Goal: Task Accomplishment & Management: Manage account settings

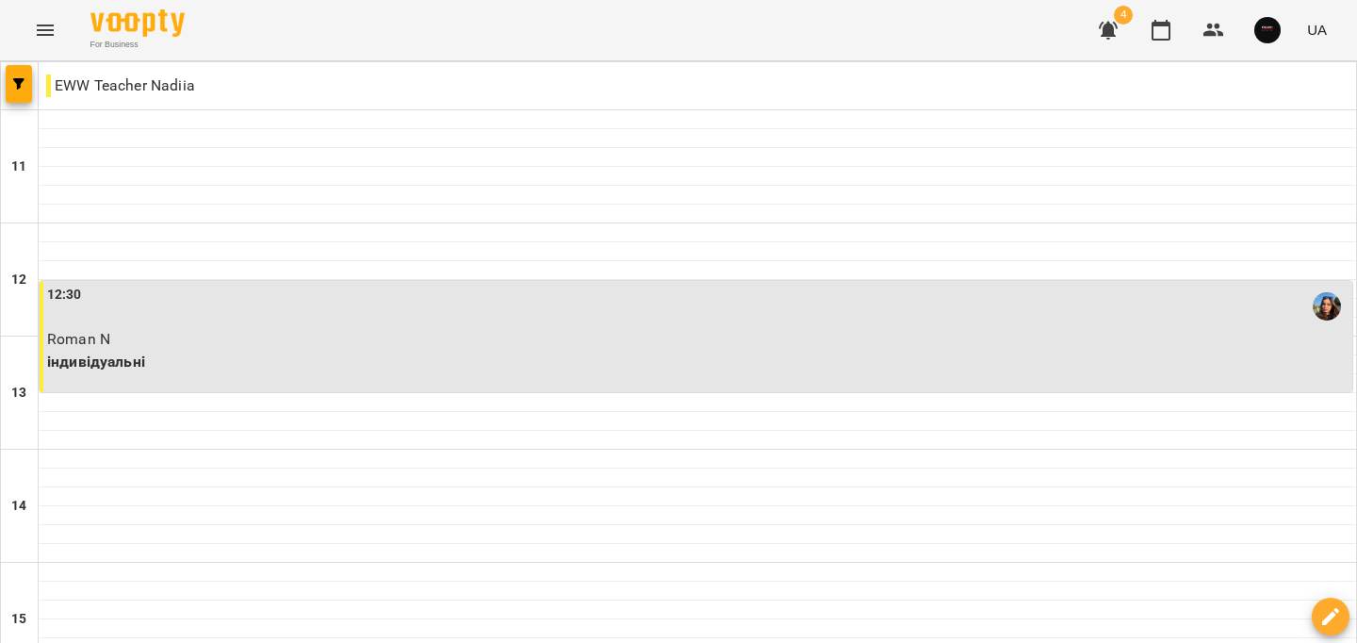
scroll to position [950, 0]
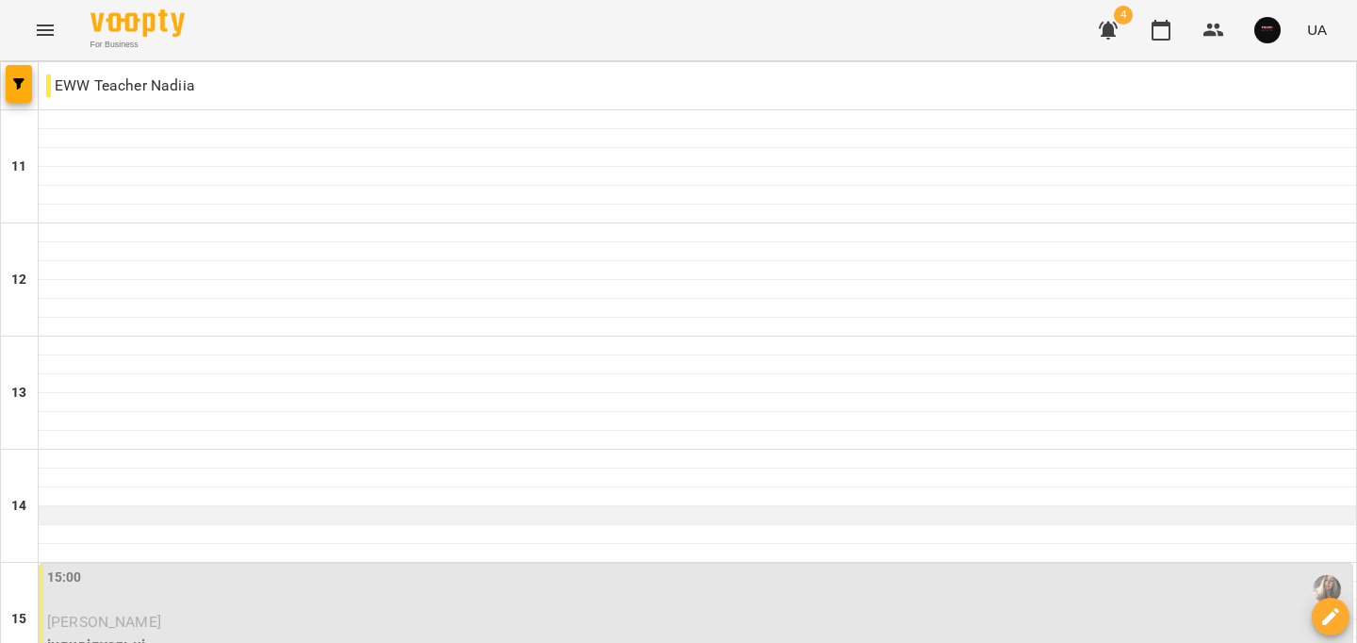
scroll to position [424, 0]
click at [231, 633] on p "індивідуальні" at bounding box center [697, 644] width 1301 height 23
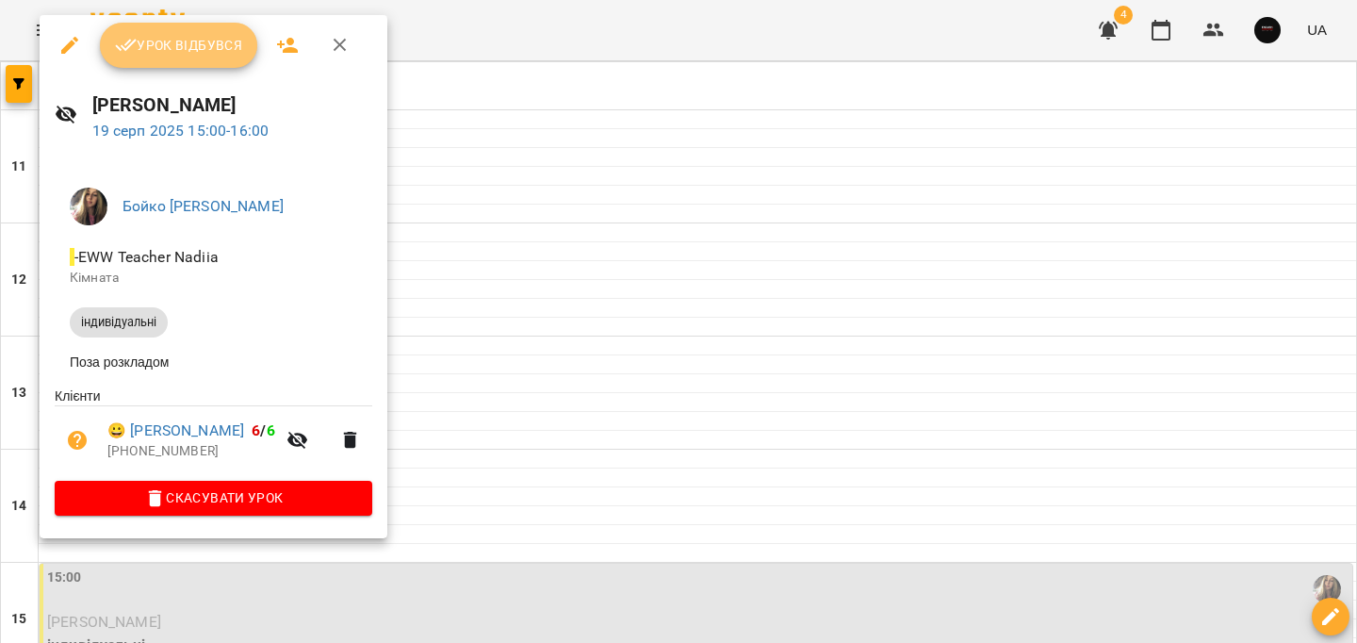
click at [176, 33] on button "Урок відбувся" at bounding box center [179, 45] width 158 height 45
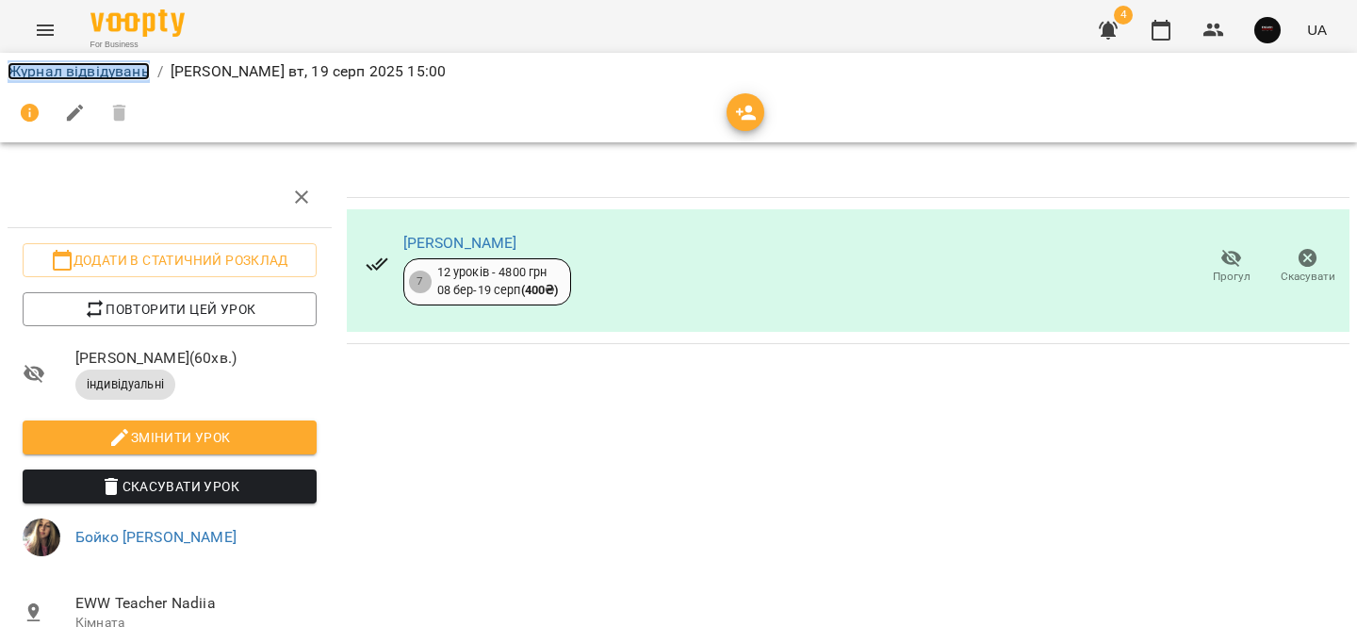
click at [12, 72] on link "Журнал відвідувань" at bounding box center [79, 71] width 142 height 18
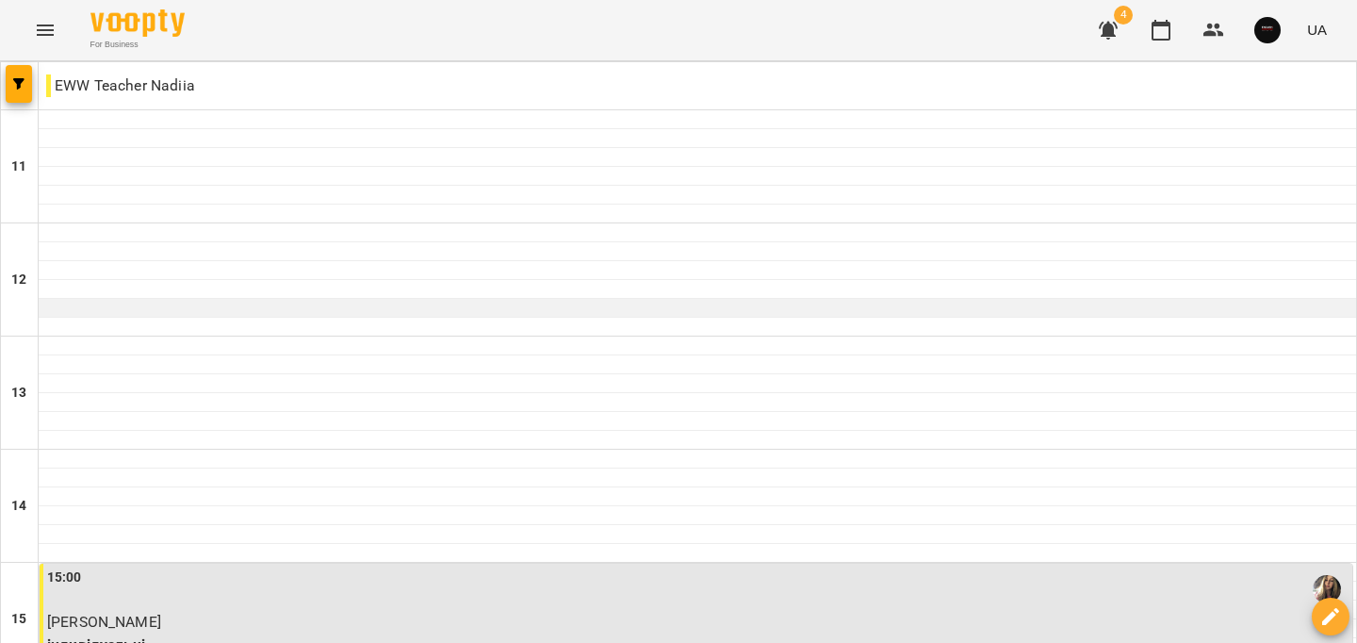
scroll to position [609, 0]
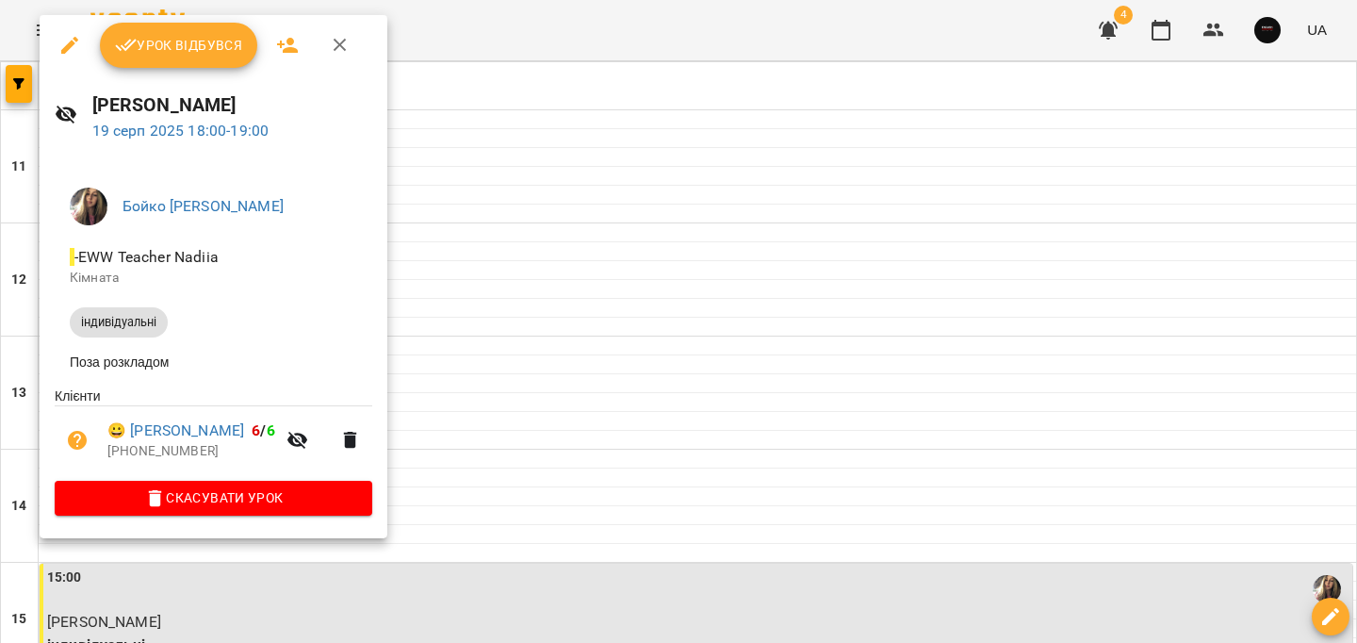
click at [207, 26] on button "Урок відбувся" at bounding box center [179, 45] width 158 height 45
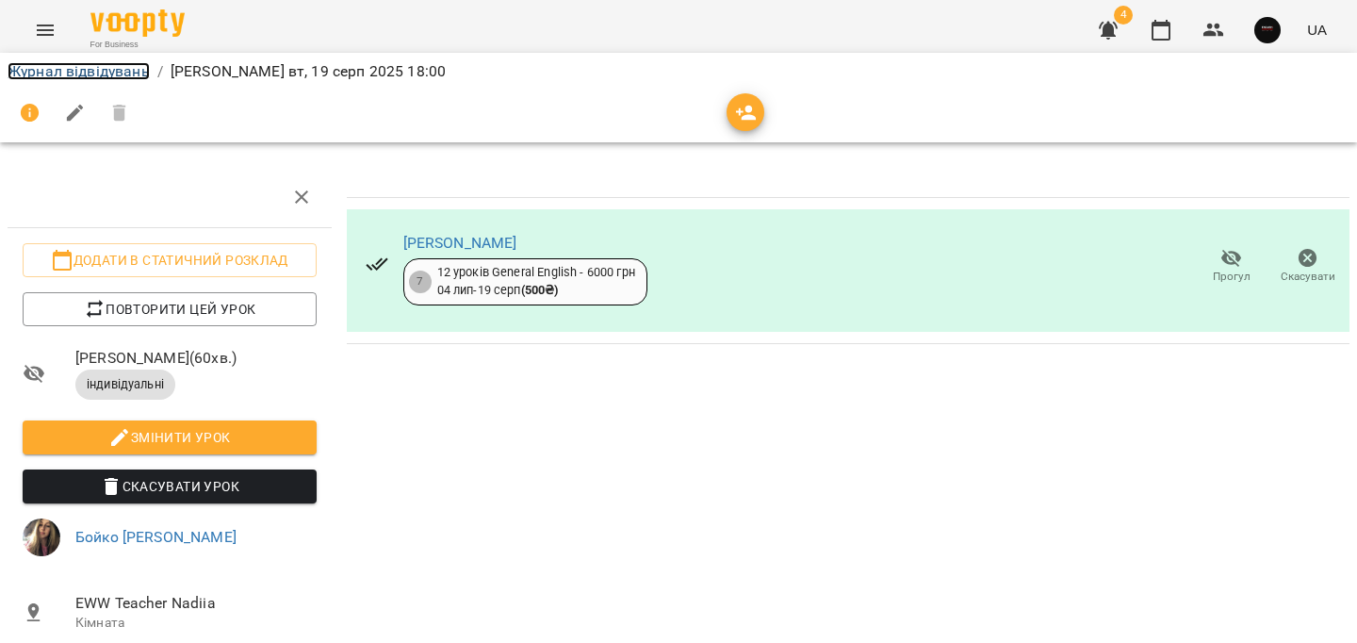
click at [103, 68] on link "Журнал відвідувань" at bounding box center [79, 71] width 142 height 18
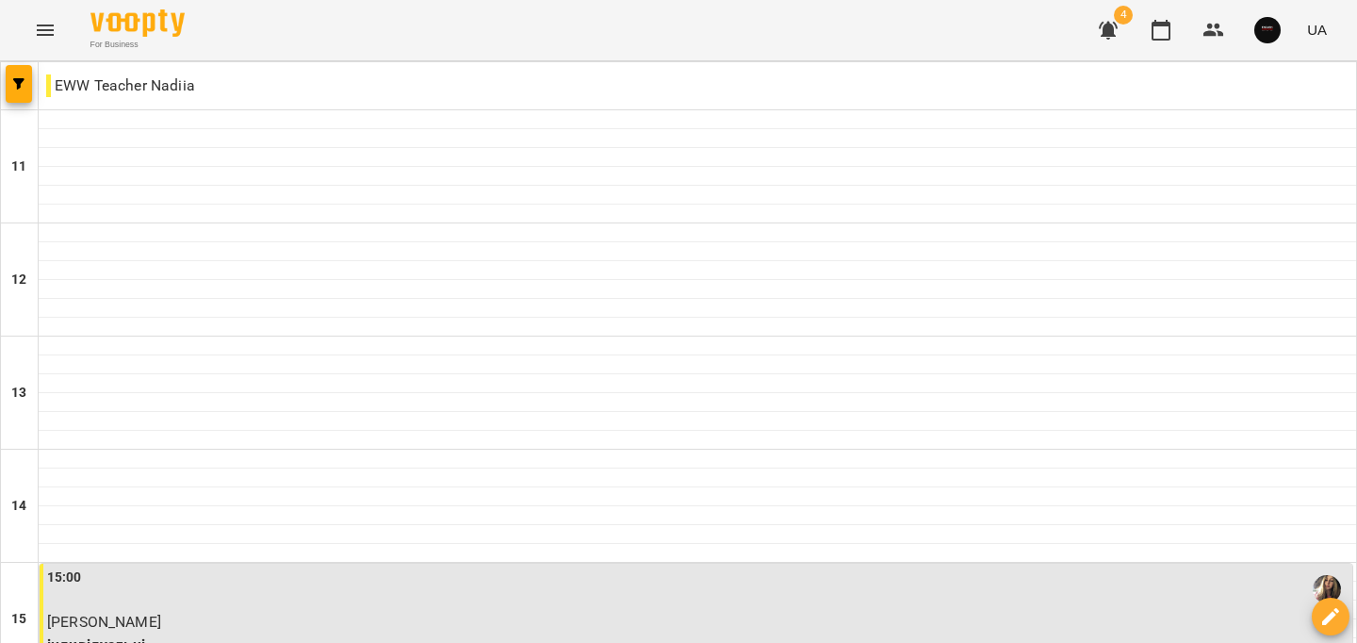
scroll to position [784, 0]
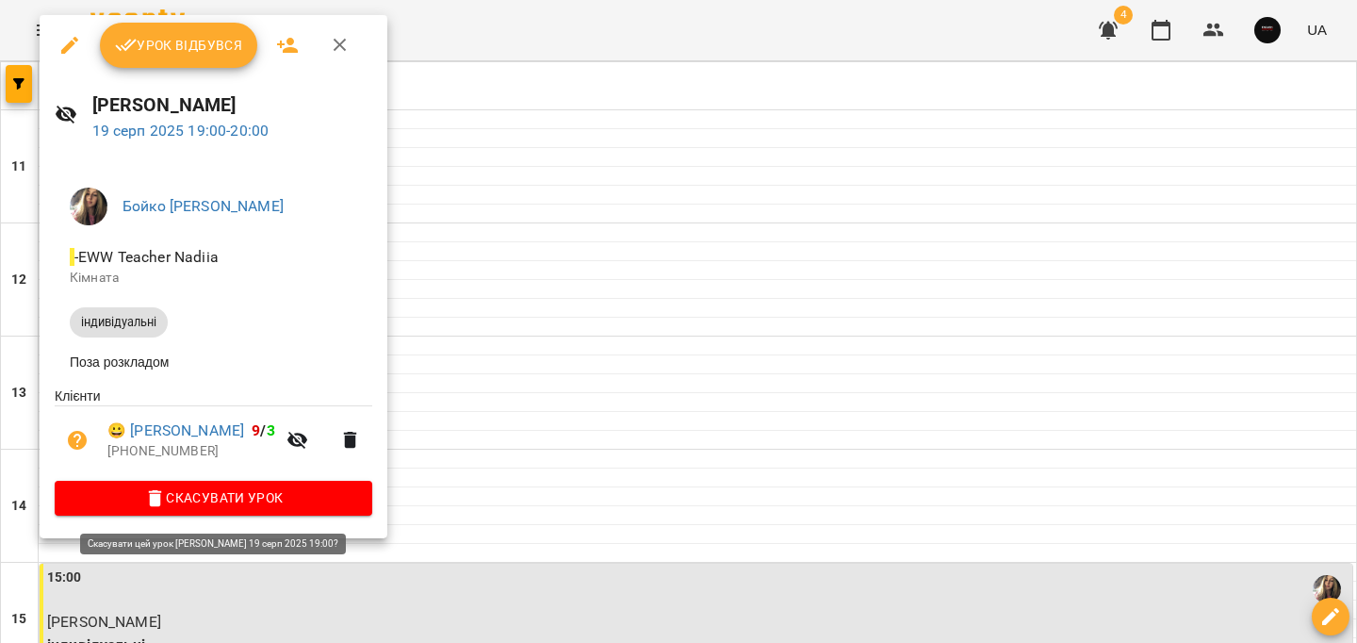
click at [315, 502] on span "Скасувати Урок" at bounding box center [213, 497] width 287 height 23
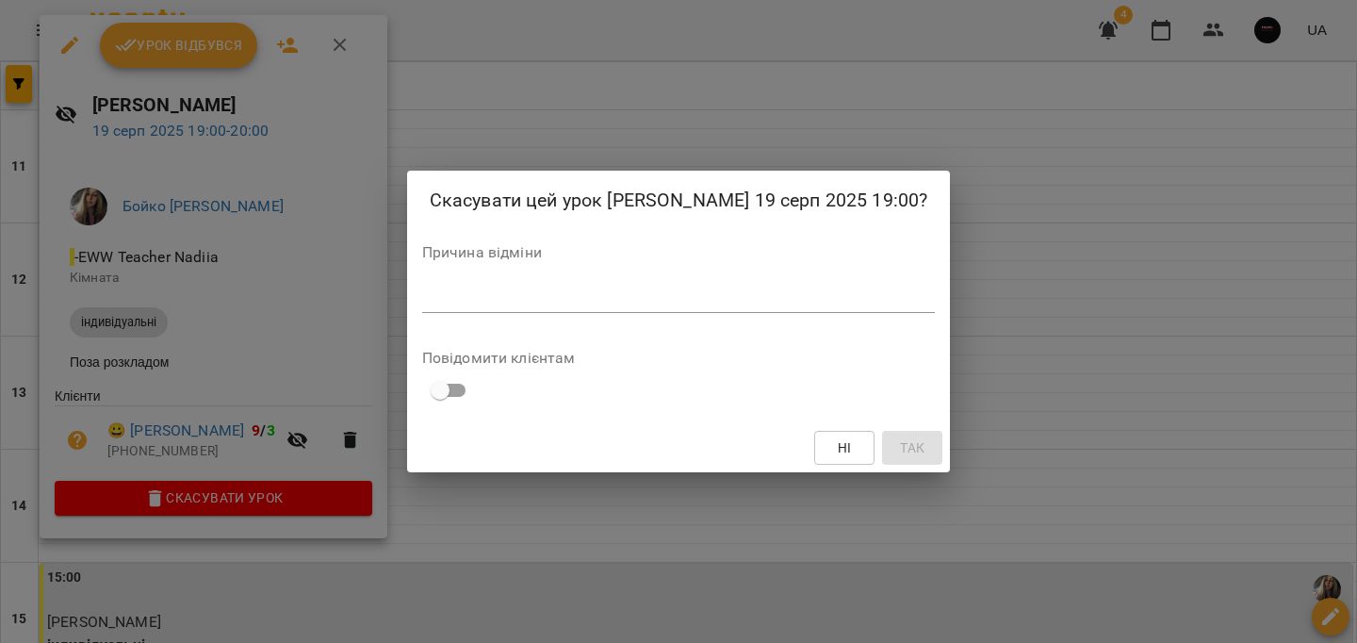
click at [638, 305] on div "*" at bounding box center [678, 298] width 513 height 30
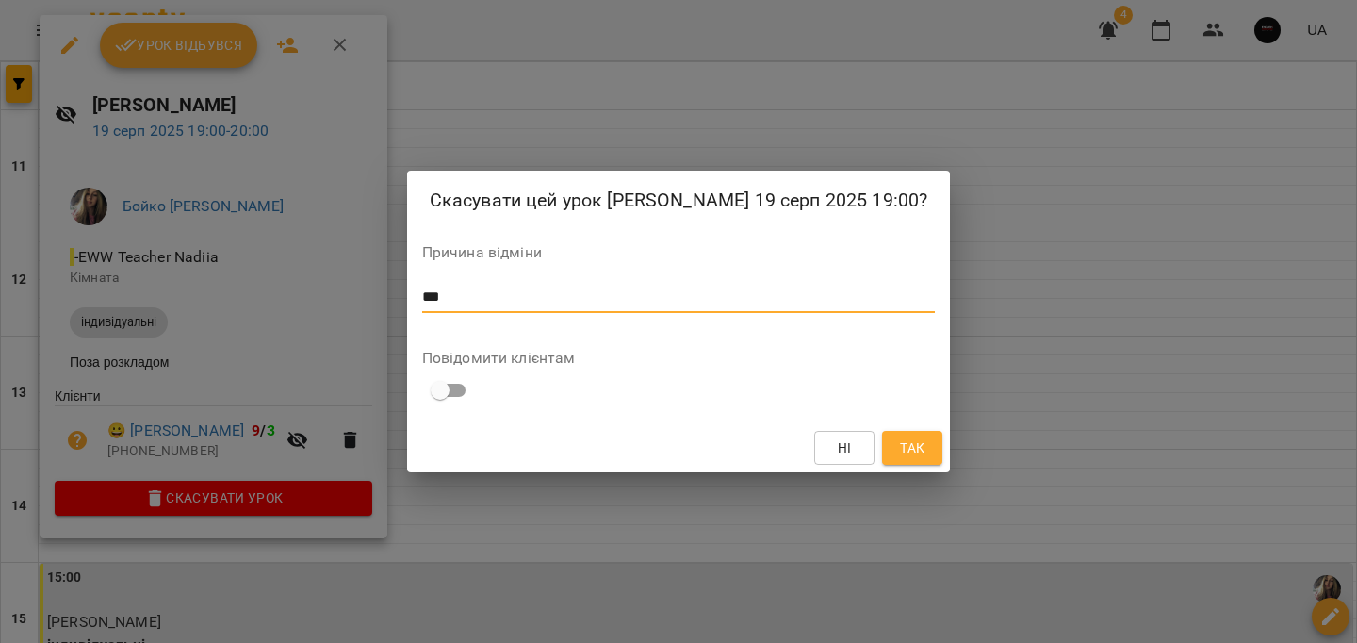
type textarea "***"
click at [924, 443] on span "Так" at bounding box center [912, 447] width 30 height 23
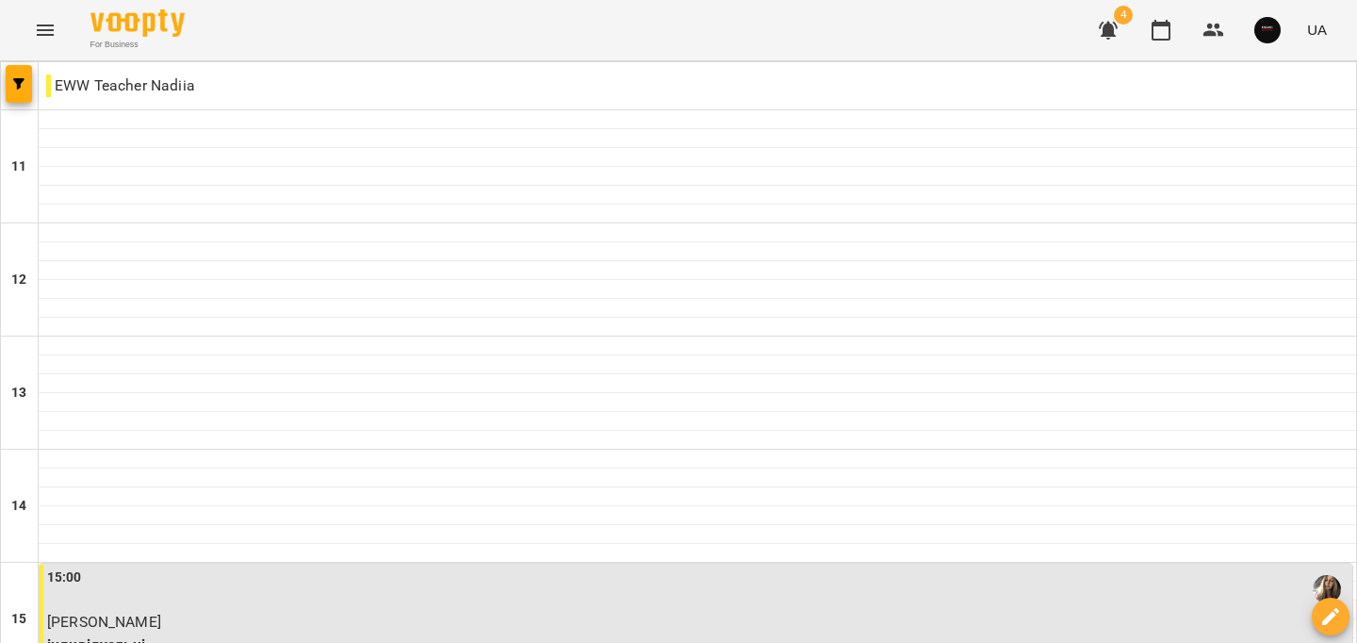
scroll to position [950, 0]
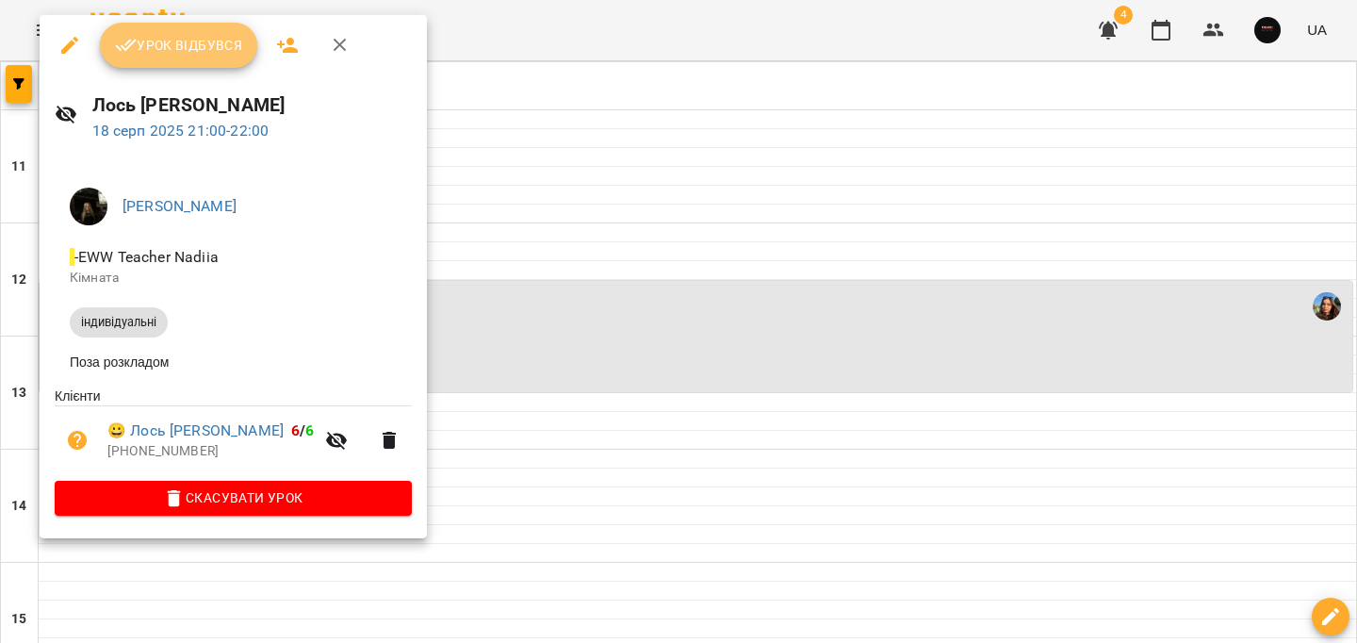
click at [201, 57] on button "Урок відбувся" at bounding box center [179, 45] width 158 height 45
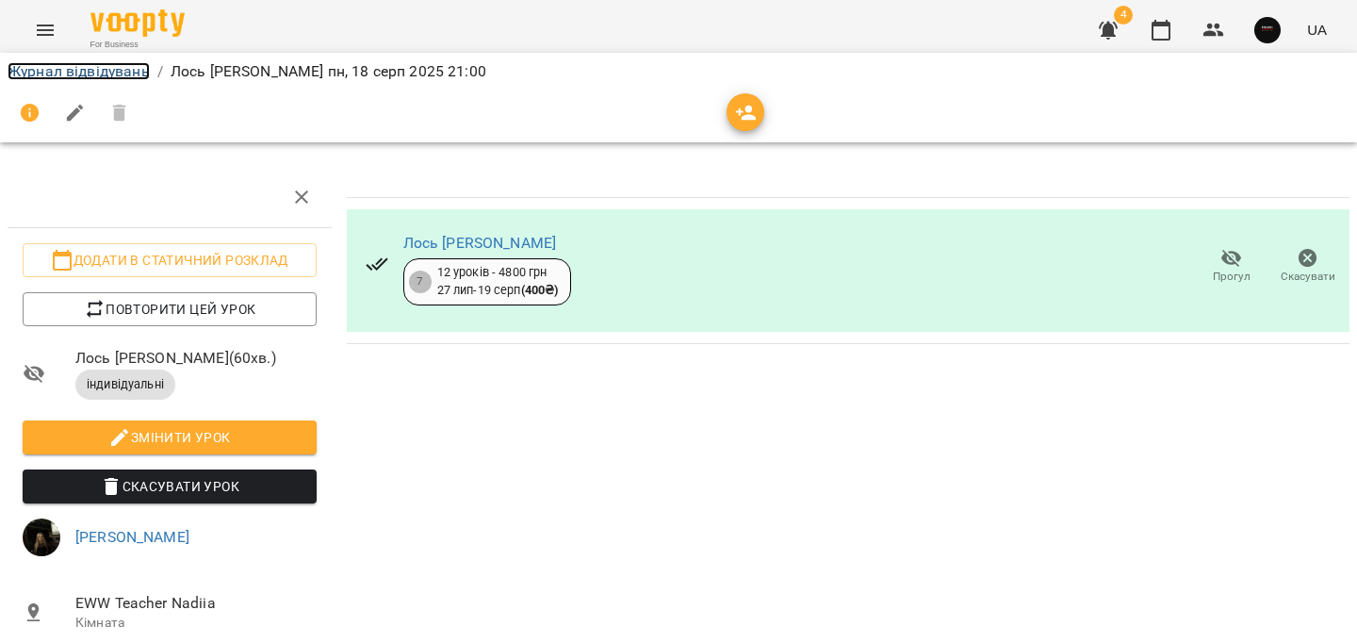
click at [79, 72] on link "Журнал відвідувань" at bounding box center [79, 71] width 142 height 18
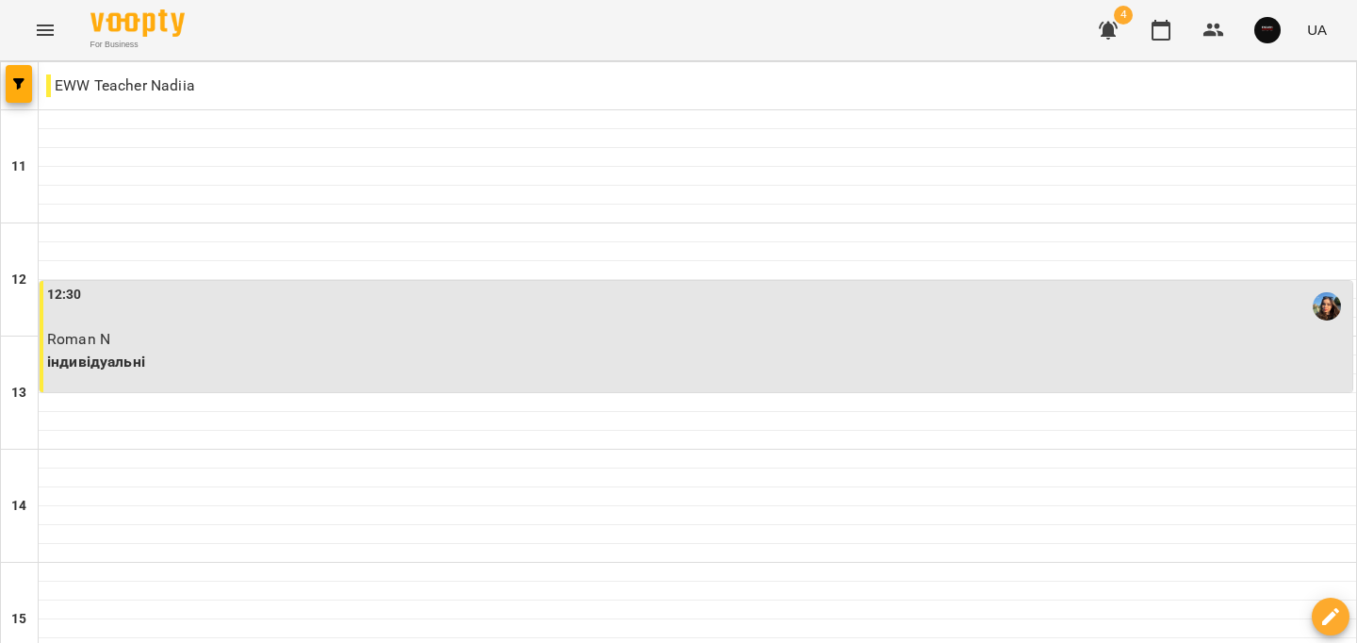
scroll to position [950, 0]
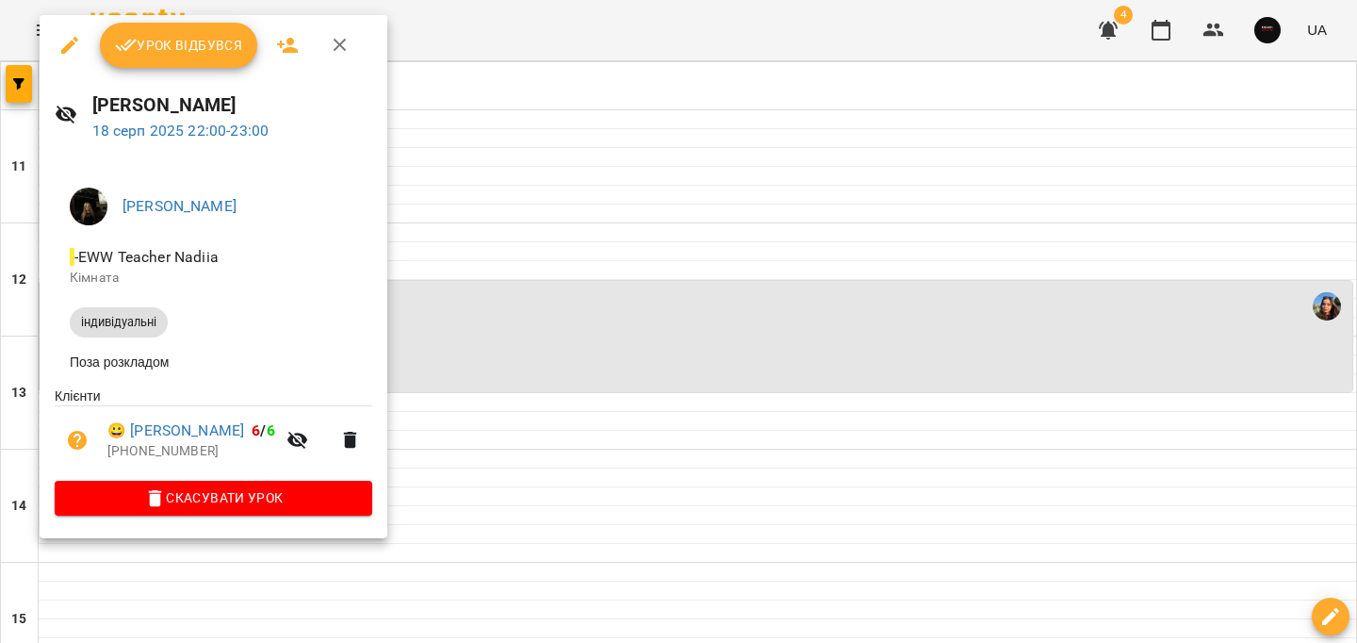
click at [165, 38] on span "Урок відбувся" at bounding box center [179, 45] width 128 height 23
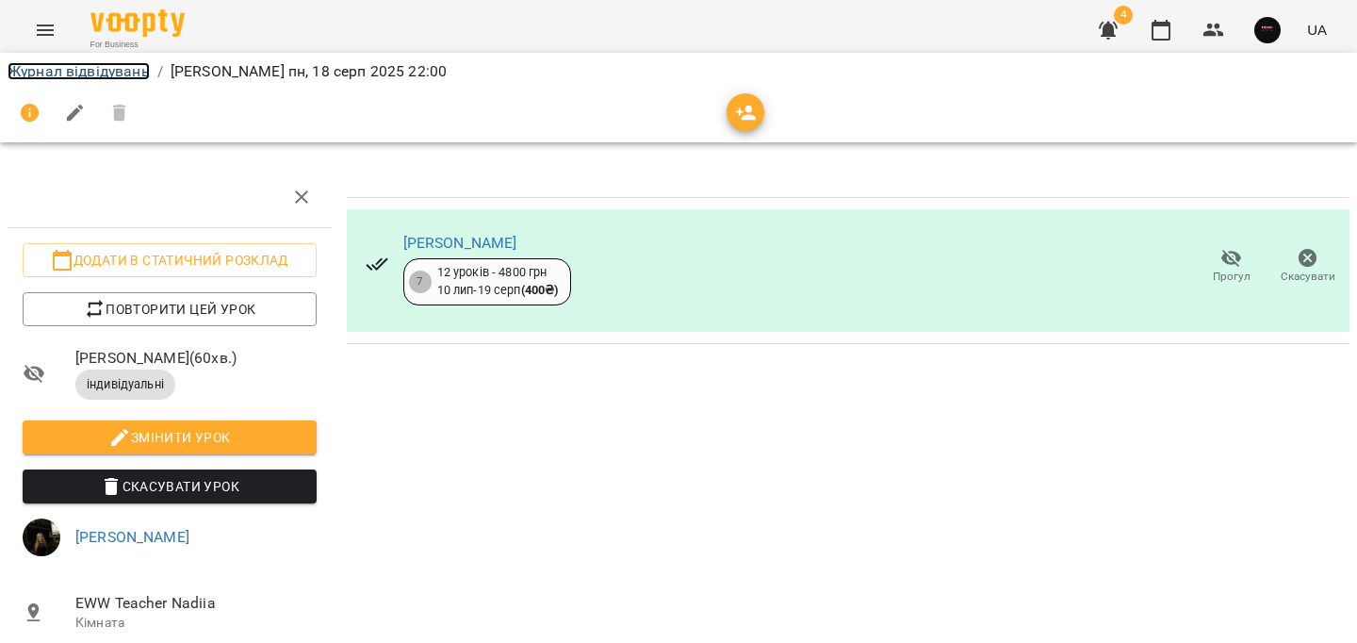
click at [72, 67] on link "Журнал відвідувань" at bounding box center [79, 71] width 142 height 18
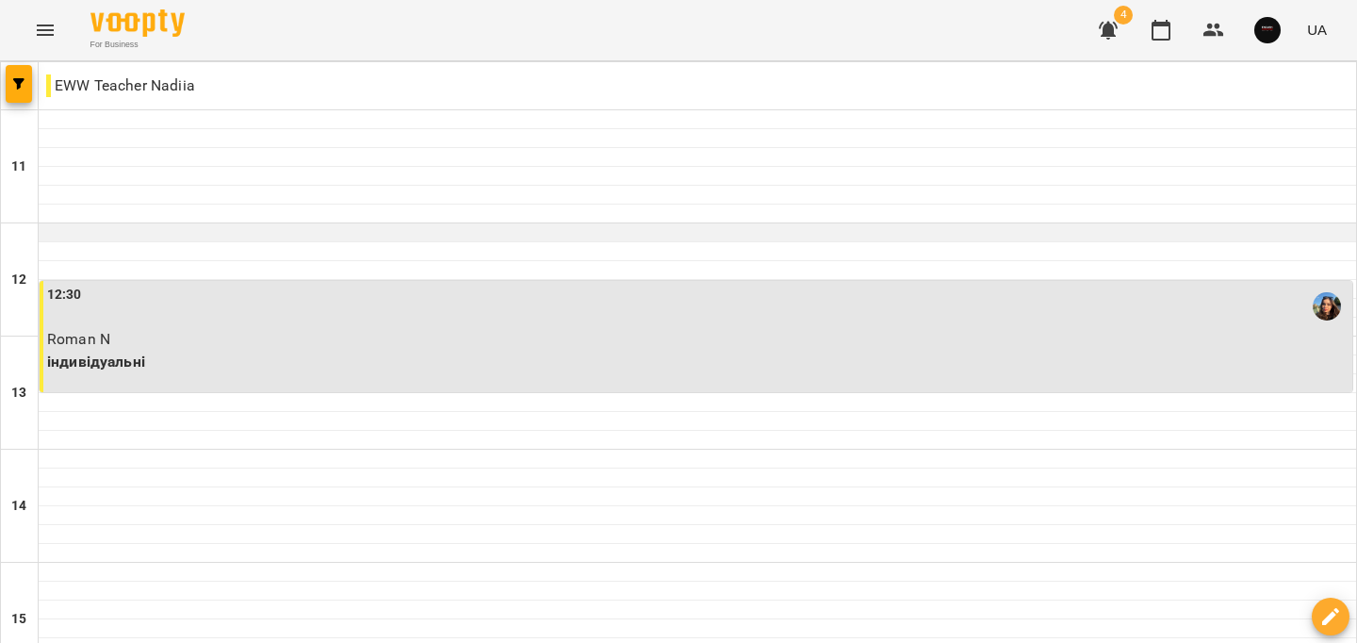
scroll to position [724, 0]
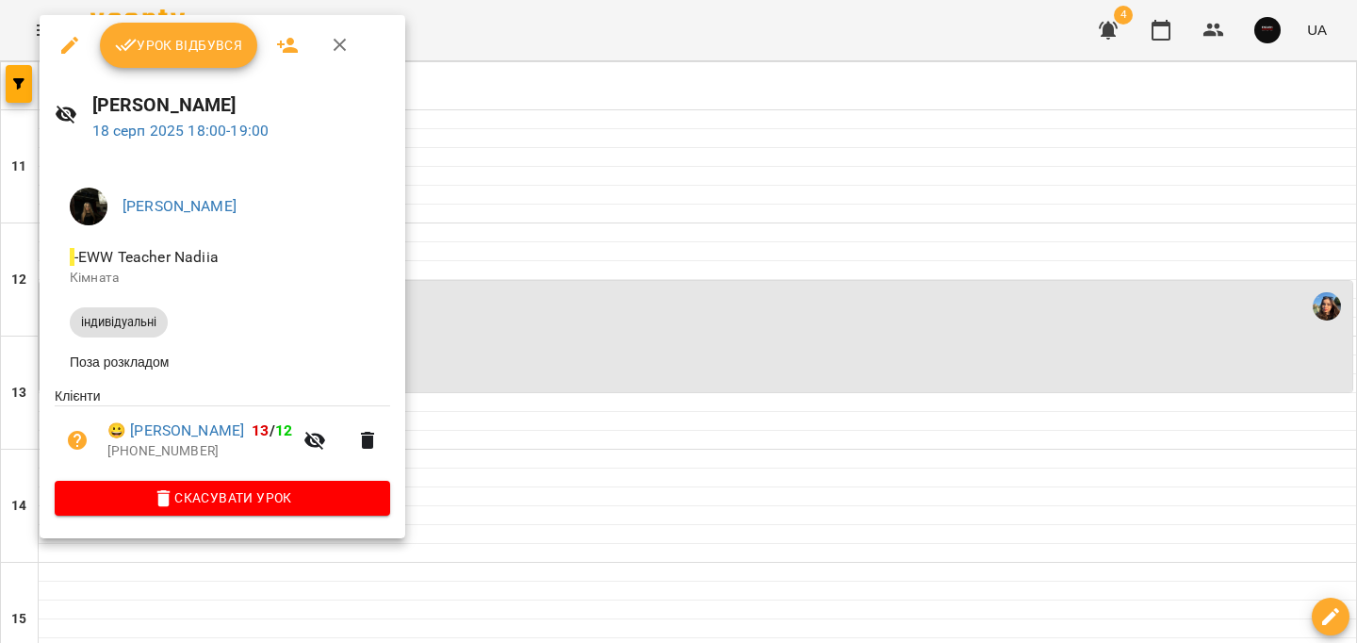
click at [196, 54] on span "Урок відбувся" at bounding box center [179, 45] width 128 height 23
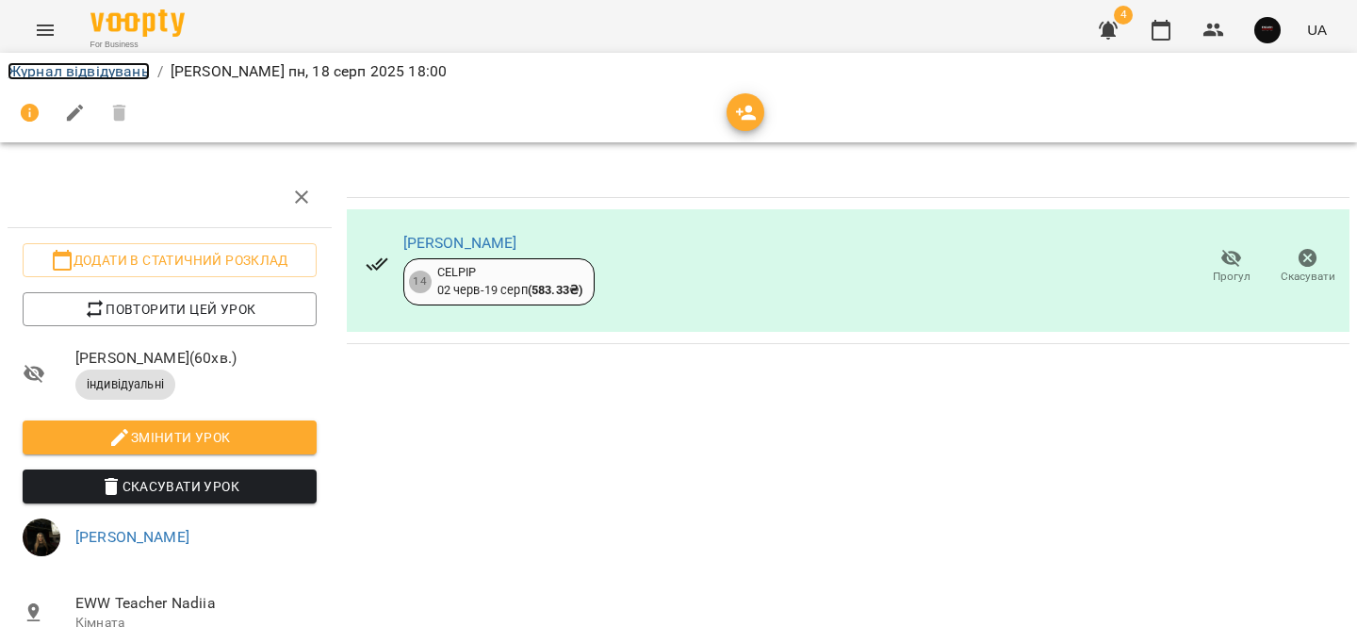
click at [73, 69] on link "Журнал відвідувань" at bounding box center [79, 71] width 142 height 18
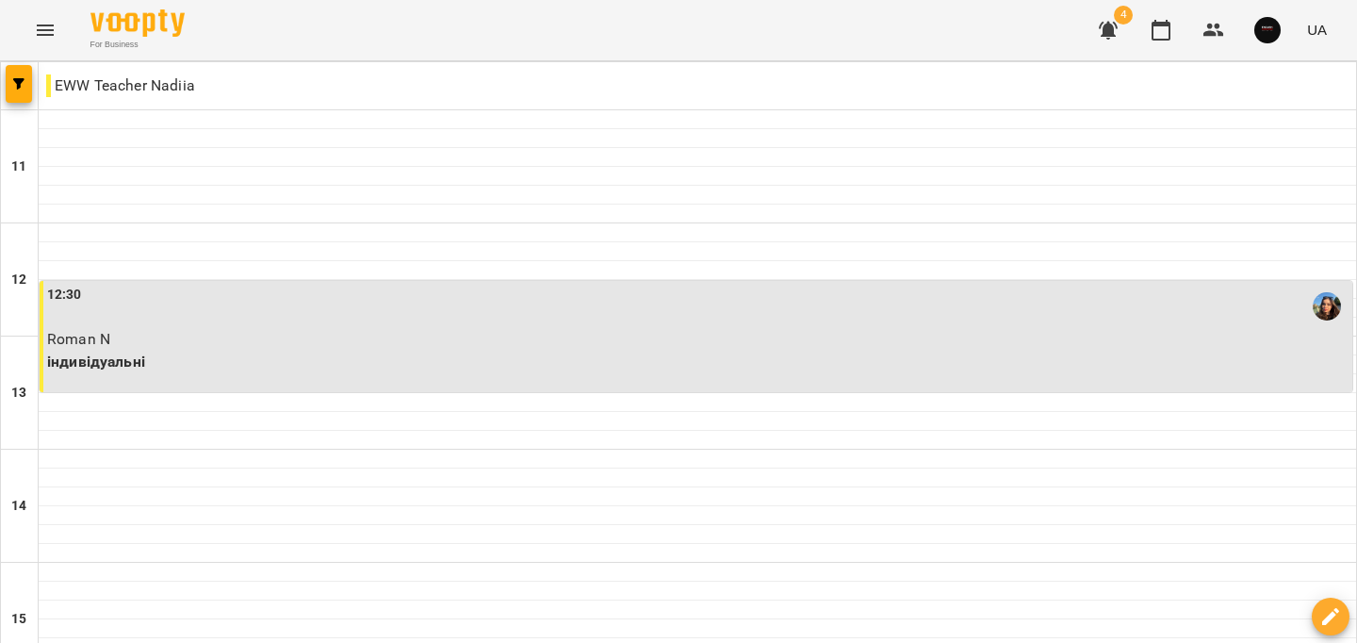
scroll to position [950, 0]
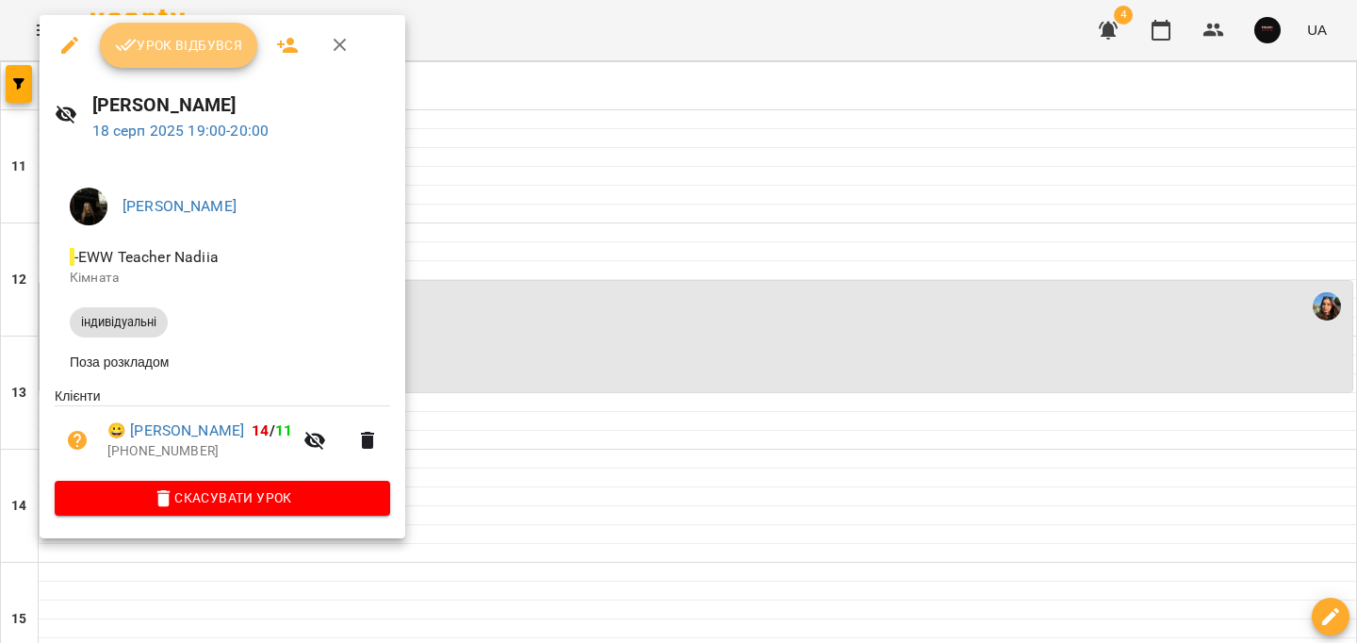
click at [184, 58] on button "Урок відбувся" at bounding box center [179, 45] width 158 height 45
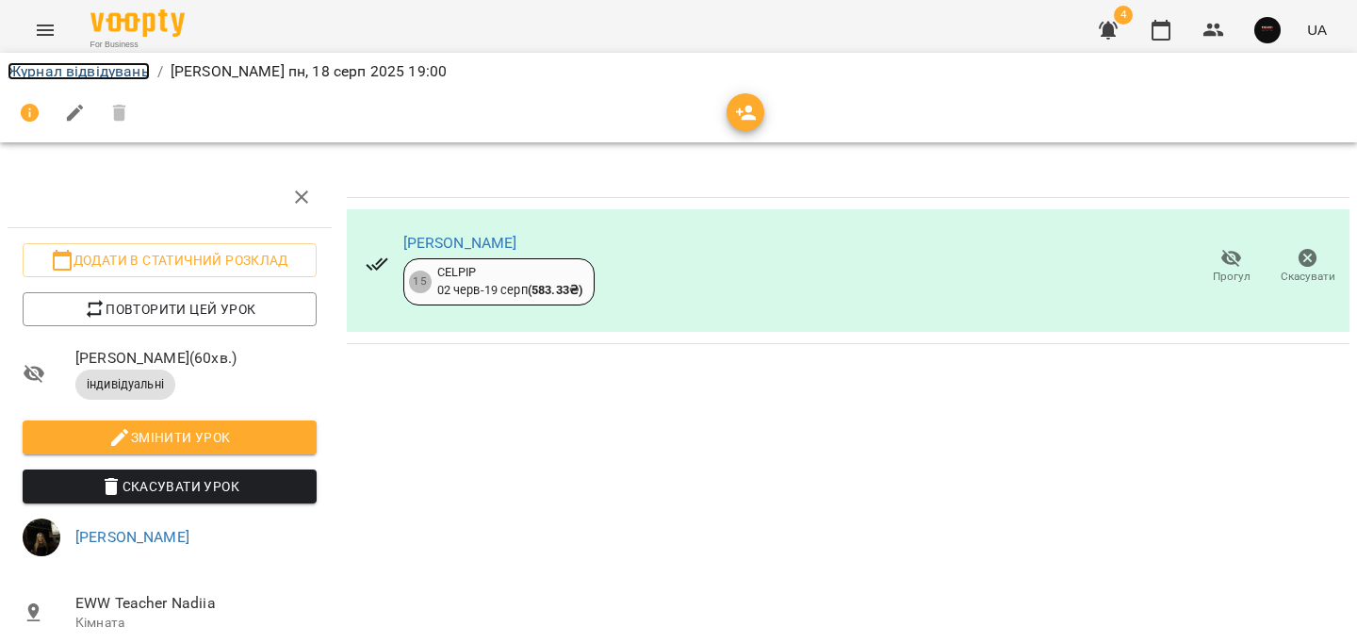
click at [106, 73] on link "Журнал відвідувань" at bounding box center [79, 71] width 142 height 18
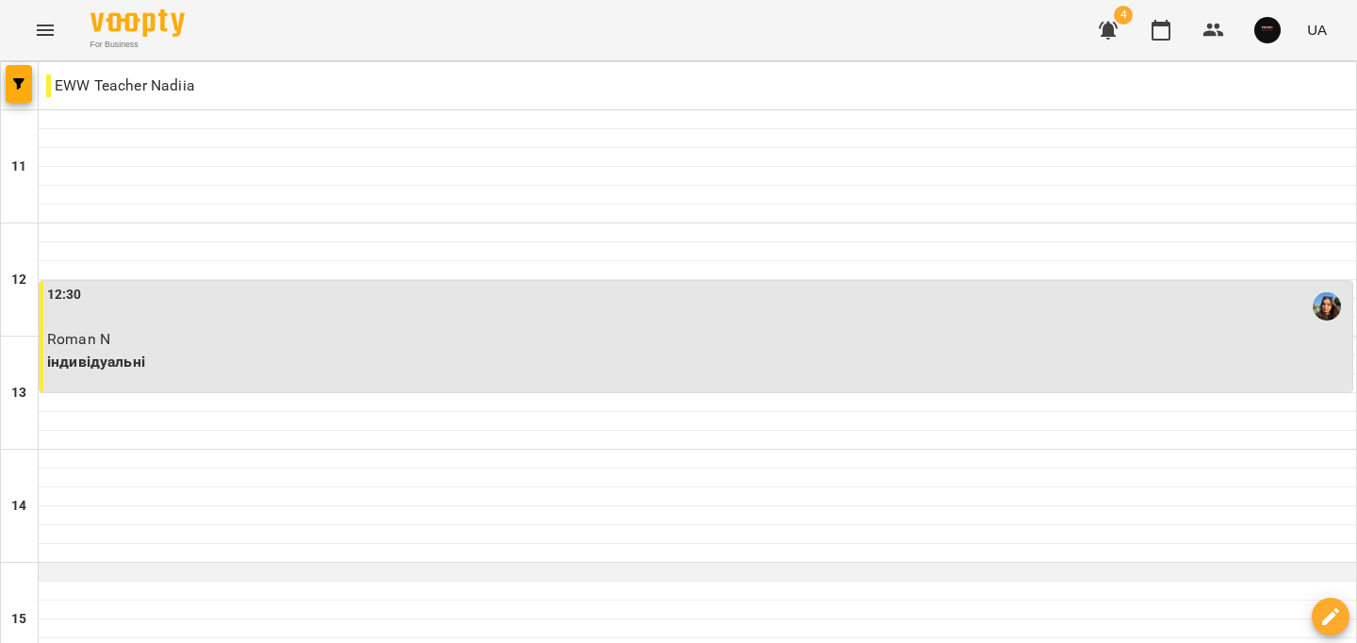
scroll to position [950, 0]
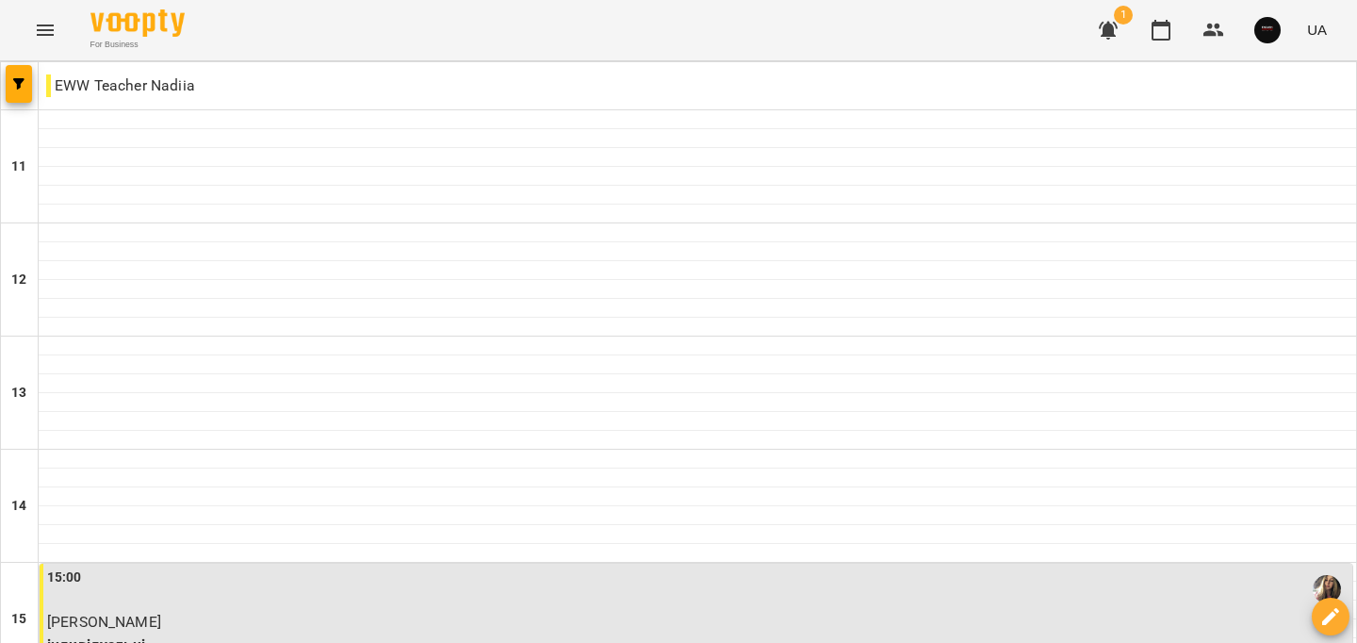
scroll to position [950, 0]
